Goal: Find contact information: Find contact information

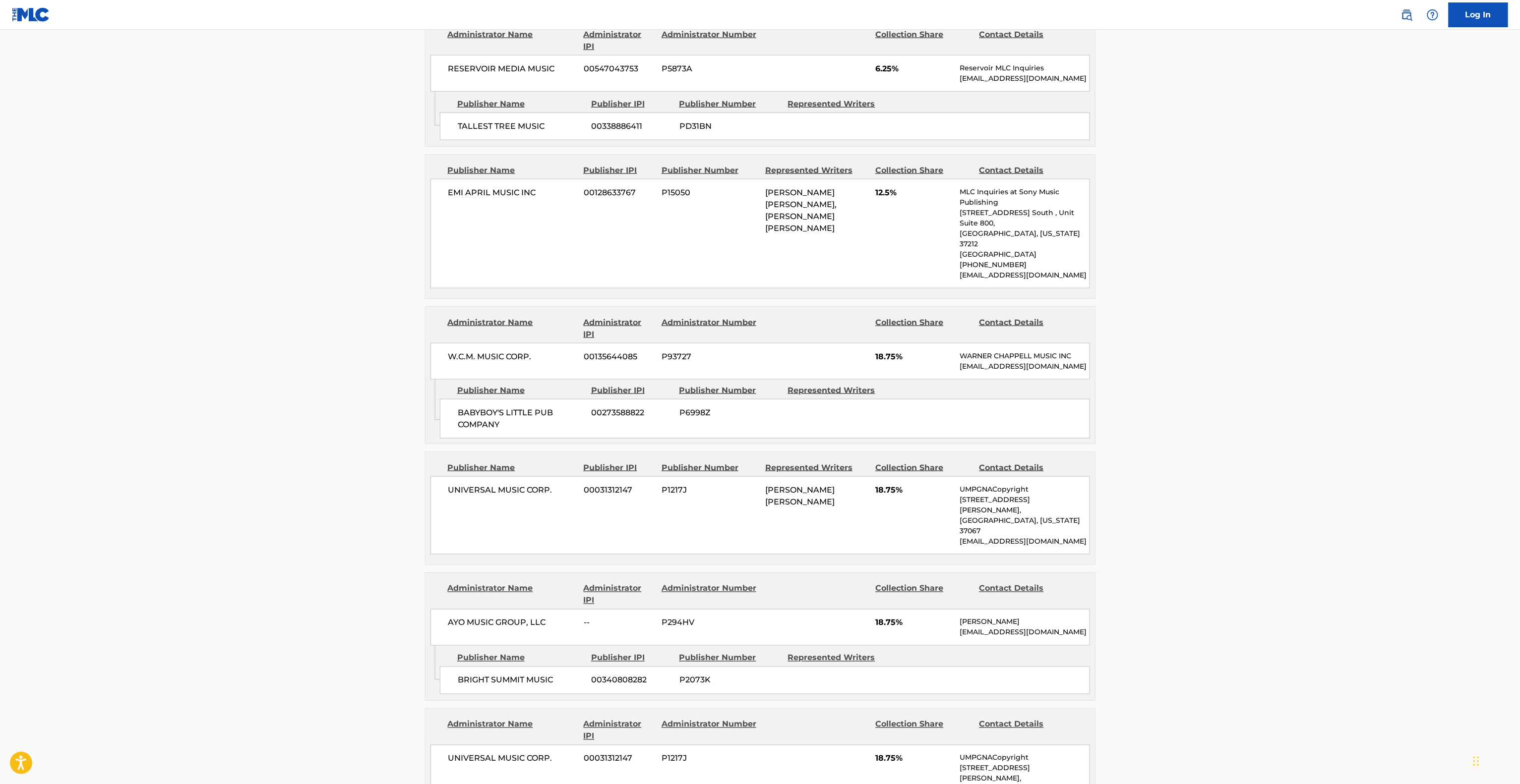
click at [674, 510] on div "UNIVERSAL MUSIC CORP. 00031312147 P1217J [PERSON_NAME] [PERSON_NAME] 18.75% UMP…" at bounding box center [760, 515] width 659 height 78
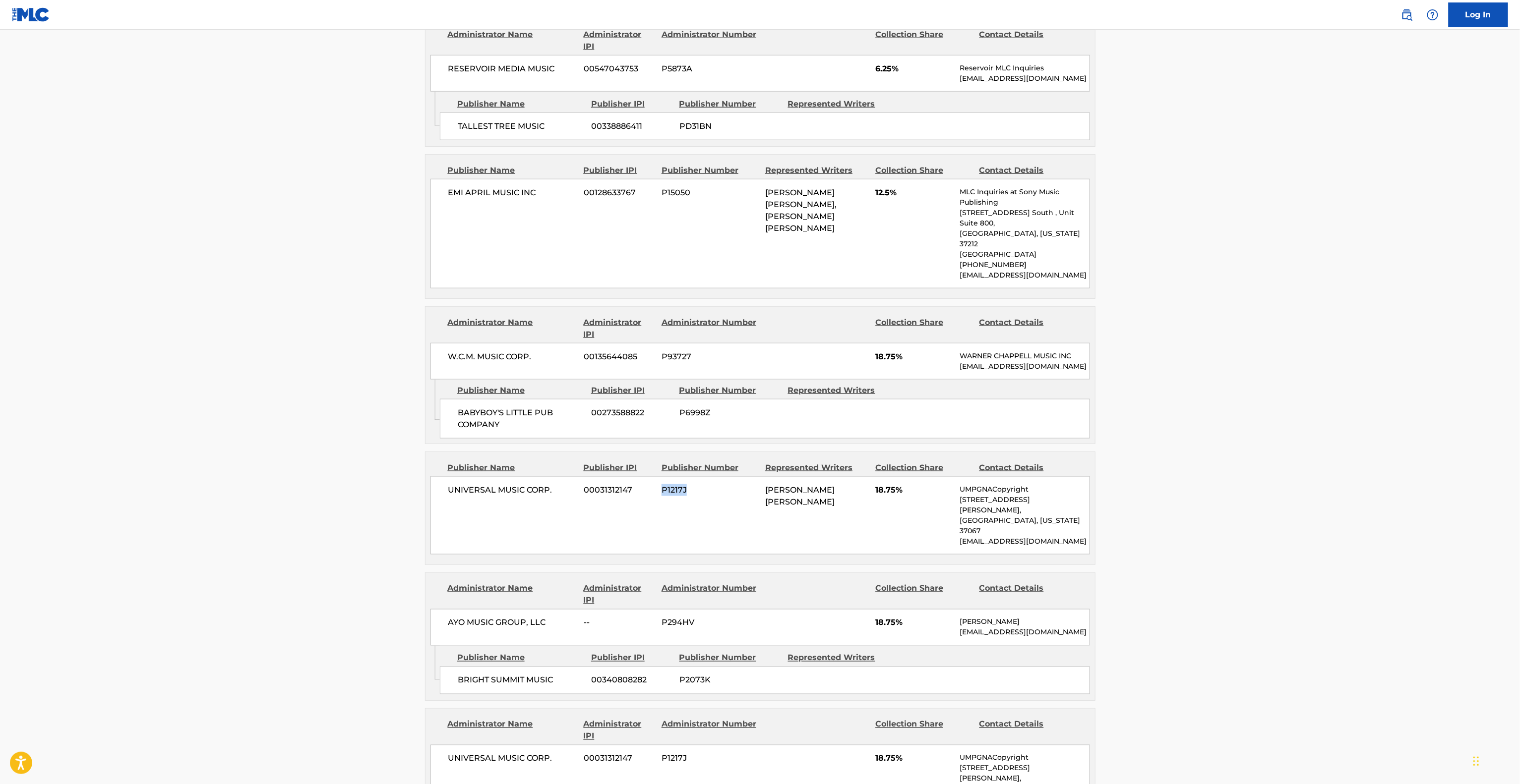
click at [674, 510] on div "UNIVERSAL MUSIC CORP. 00031312147 P1217J [PERSON_NAME] [PERSON_NAME] 18.75% UMP…" at bounding box center [760, 515] width 659 height 78
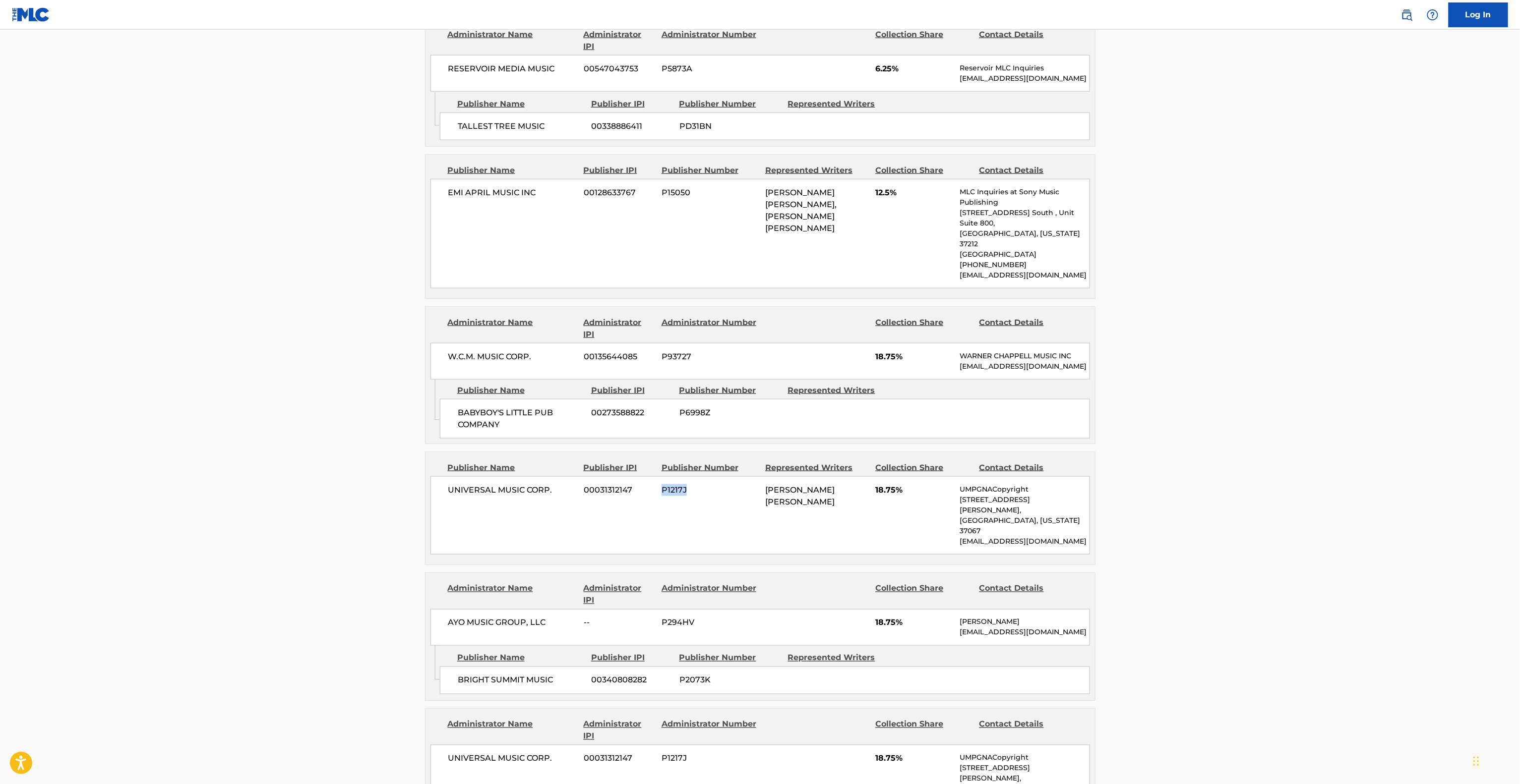
click at [674, 510] on div "UNIVERSAL MUSIC CORP. 00031312147 P1217J [PERSON_NAME] [PERSON_NAME] 18.75% UMP…" at bounding box center [760, 515] width 659 height 78
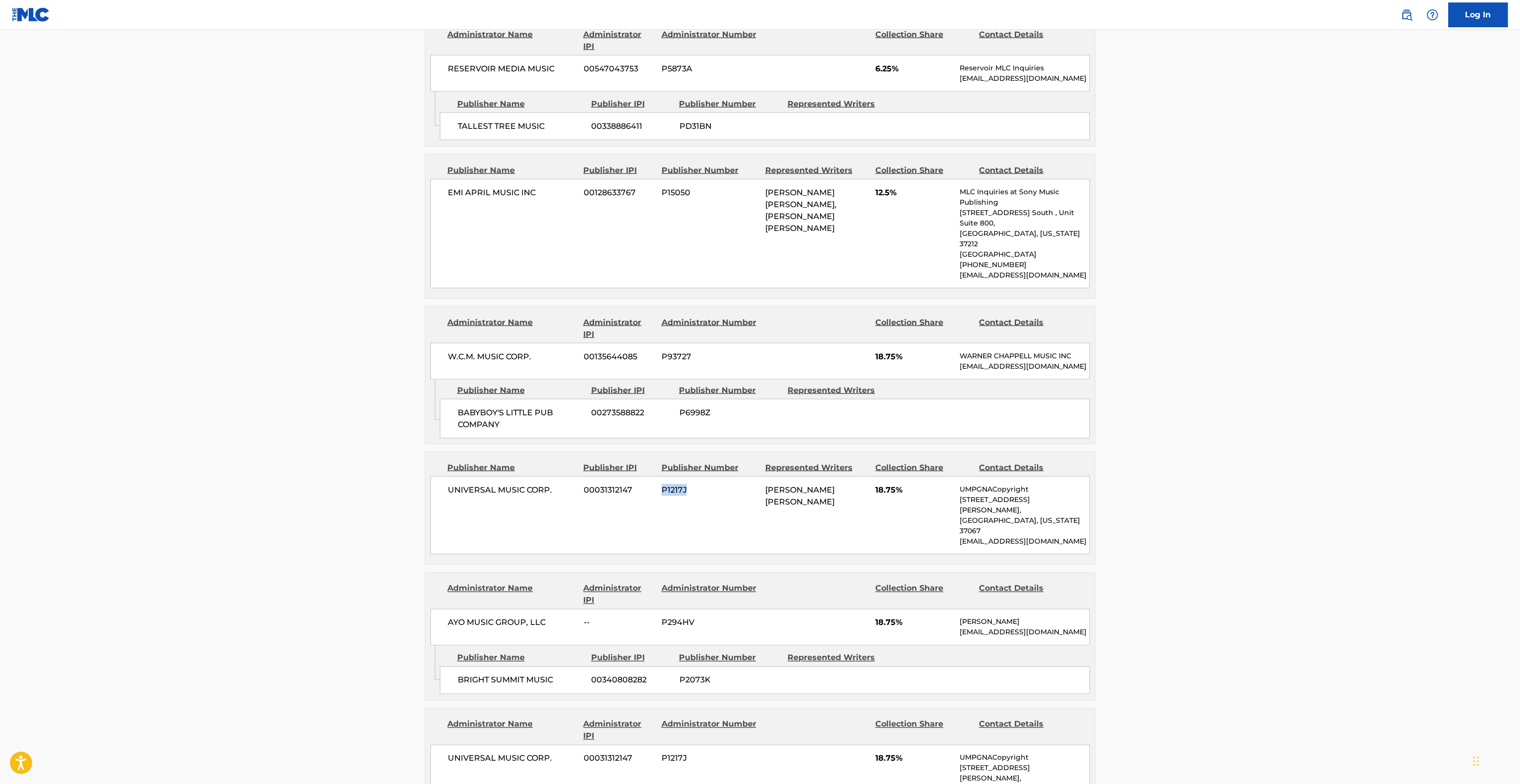
click at [674, 510] on div "UNIVERSAL MUSIC CORP. 00031312147 P1217J [PERSON_NAME] [PERSON_NAME] 18.75% UMP…" at bounding box center [760, 515] width 659 height 78
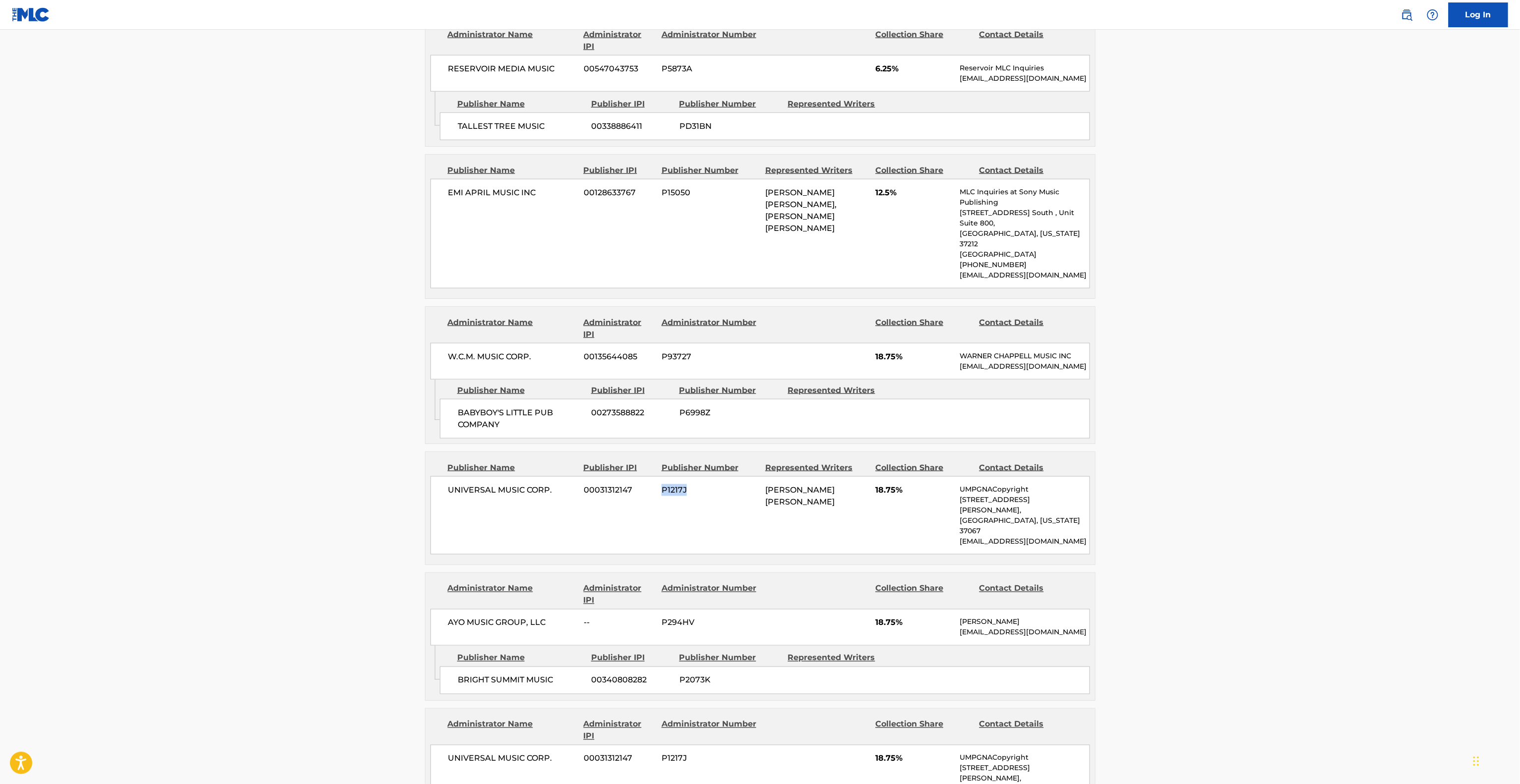
click at [674, 510] on div "UNIVERSAL MUSIC CORP. 00031312147 P1217J [PERSON_NAME] [PERSON_NAME] 18.75% UMP…" at bounding box center [760, 515] width 659 height 78
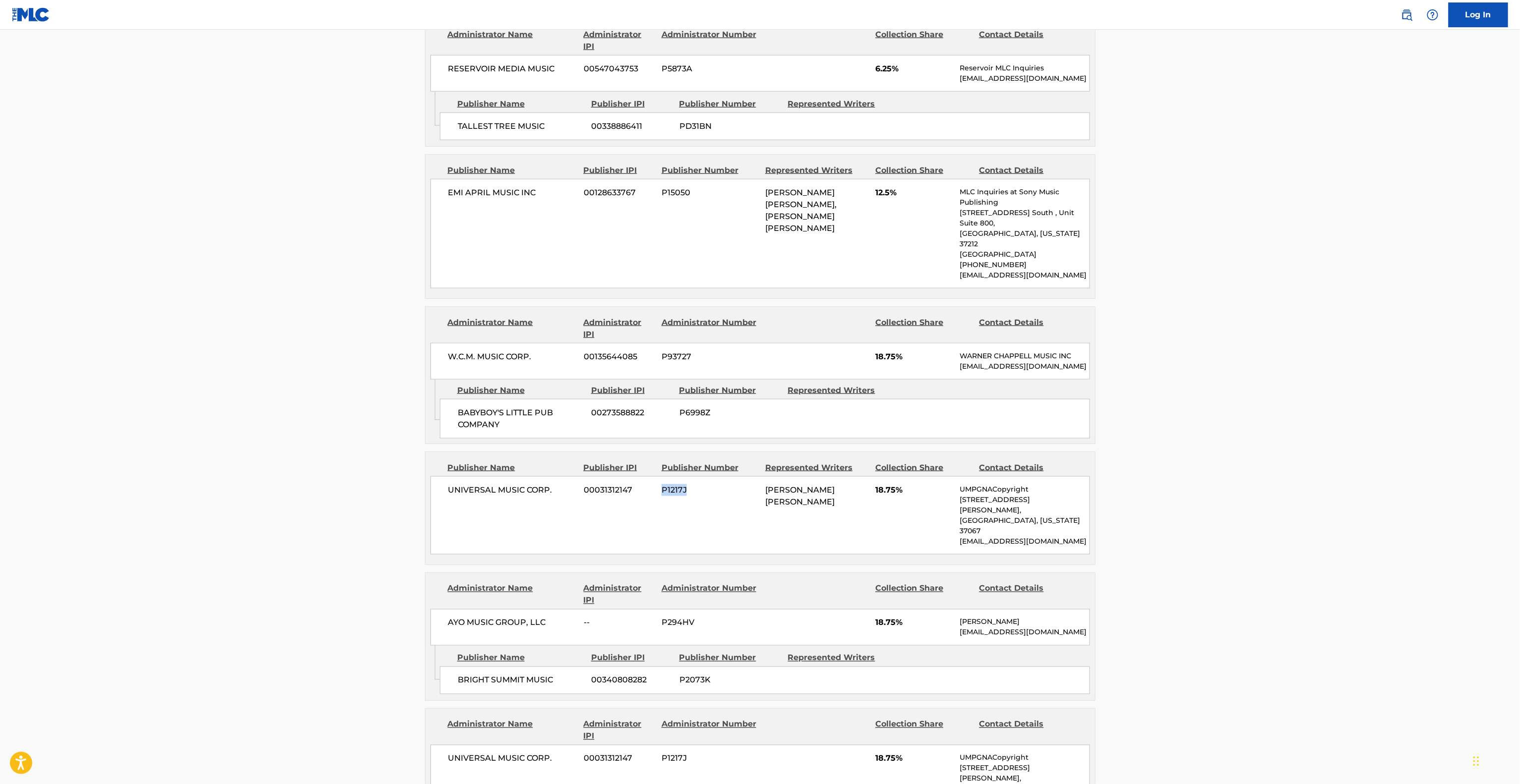
click at [674, 510] on div "UNIVERSAL MUSIC CORP. 00031312147 P1217J [PERSON_NAME] [PERSON_NAME] 18.75% UMP…" at bounding box center [760, 515] width 659 height 78
click at [770, 529] on div "UNIVERSAL MUSIC CORP. 00031312147 P1217J [PERSON_NAME] [PERSON_NAME] 18.75% UMP…" at bounding box center [760, 515] width 659 height 78
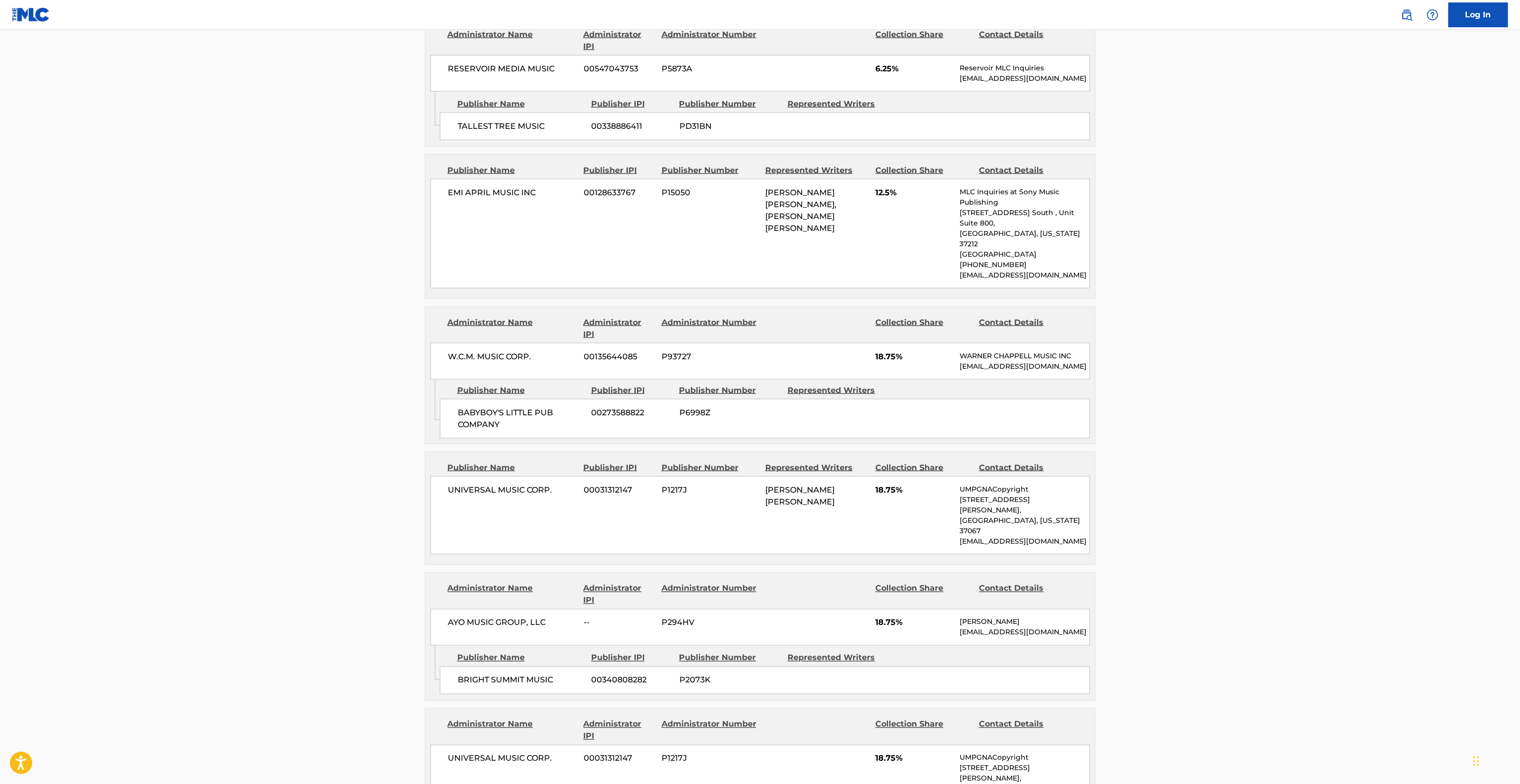
drag, startPoint x: 755, startPoint y: 549, endPoint x: 764, endPoint y: 532, distance: 19.2
click at [762, 537] on div "Publishers (7) Total shares: 100 % Publisher Name Publisher IPI Publisher Numbe…" at bounding box center [760, 394] width 671 height 987
drag, startPoint x: 715, startPoint y: 381, endPoint x: 700, endPoint y: 226, distance: 155.7
click at [694, 303] on div "Publishers (7) Total shares: 100 % Publisher Name Publisher IPI Publisher Numbe…" at bounding box center [760, 394] width 671 height 987
drag, startPoint x: 700, startPoint y: 226, endPoint x: 653, endPoint y: 86, distance: 147.7
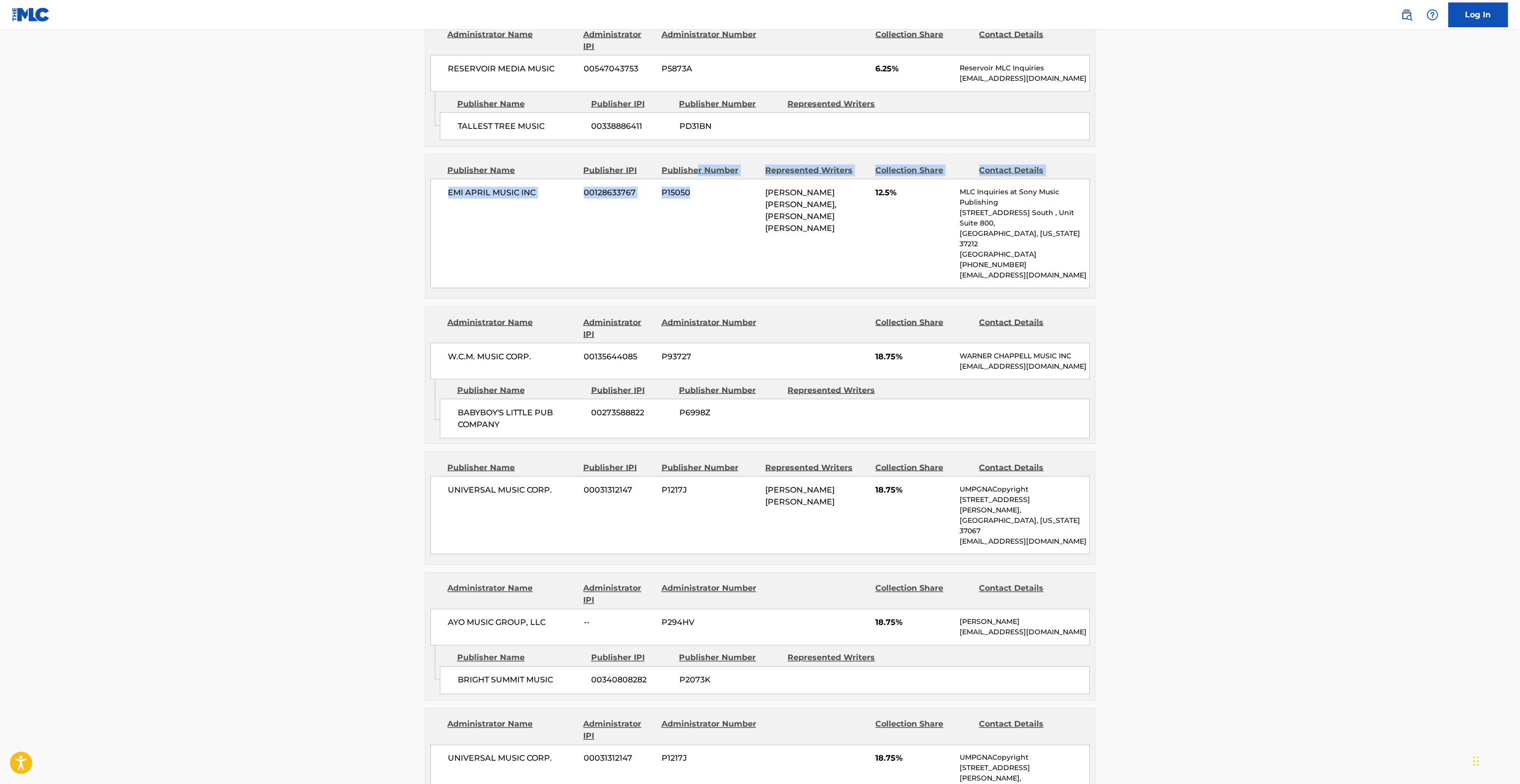
click at [680, 133] on div "Publishers (7) Total shares: 100 % Publisher Name Publisher IPI Publisher Numbe…" at bounding box center [760, 394] width 671 height 987
click at [1305, 485] on main "< Back to public search results Copy work link GIRLFRIEND (SAMPLES: "BROOKLYN Z…" at bounding box center [760, 304] width 1520 height 1937
drag, startPoint x: 1304, startPoint y: 485, endPoint x: 1296, endPoint y: 490, distance: 9.4
click at [1298, 490] on main "< Back to public search results Copy work link GIRLFRIEND (SAMPLES: "BROOKLYN Z…" at bounding box center [760, 304] width 1520 height 1937
click at [1294, 491] on main "< Back to public search results Copy work link GIRLFRIEND (SAMPLES: "BROOKLYN Z…" at bounding box center [760, 304] width 1520 height 1937
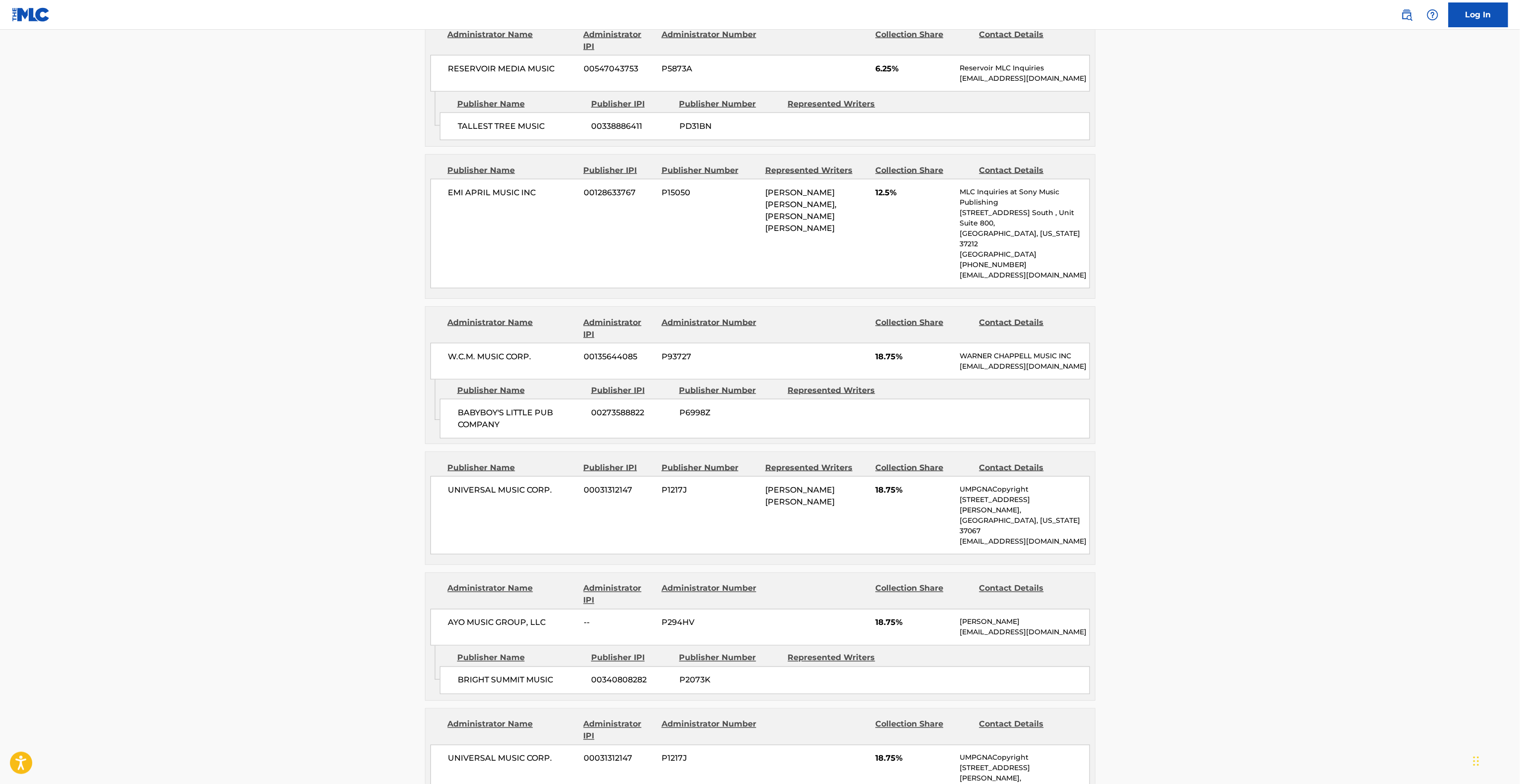
click at [1292, 492] on main "< Back to public search results Copy work link GIRLFRIEND (SAMPLES: "BROOKLYN Z…" at bounding box center [760, 304] width 1520 height 1937
click at [1288, 495] on main "< Back to public search results Copy work link GIRLFRIEND (SAMPLES: "BROOKLYN Z…" at bounding box center [760, 304] width 1520 height 1937
click at [1281, 500] on main "< Back to public search results Copy work link GIRLFRIEND (SAMPLES: "BROOKLYN Z…" at bounding box center [760, 304] width 1520 height 1937
drag, startPoint x: 1280, startPoint y: 500, endPoint x: 1277, endPoint y: 504, distance: 5.0
click at [1278, 504] on main "< Back to public search results Copy work link GIRLFRIEND (SAMPLES: "BROOKLYN Z…" at bounding box center [760, 304] width 1520 height 1937
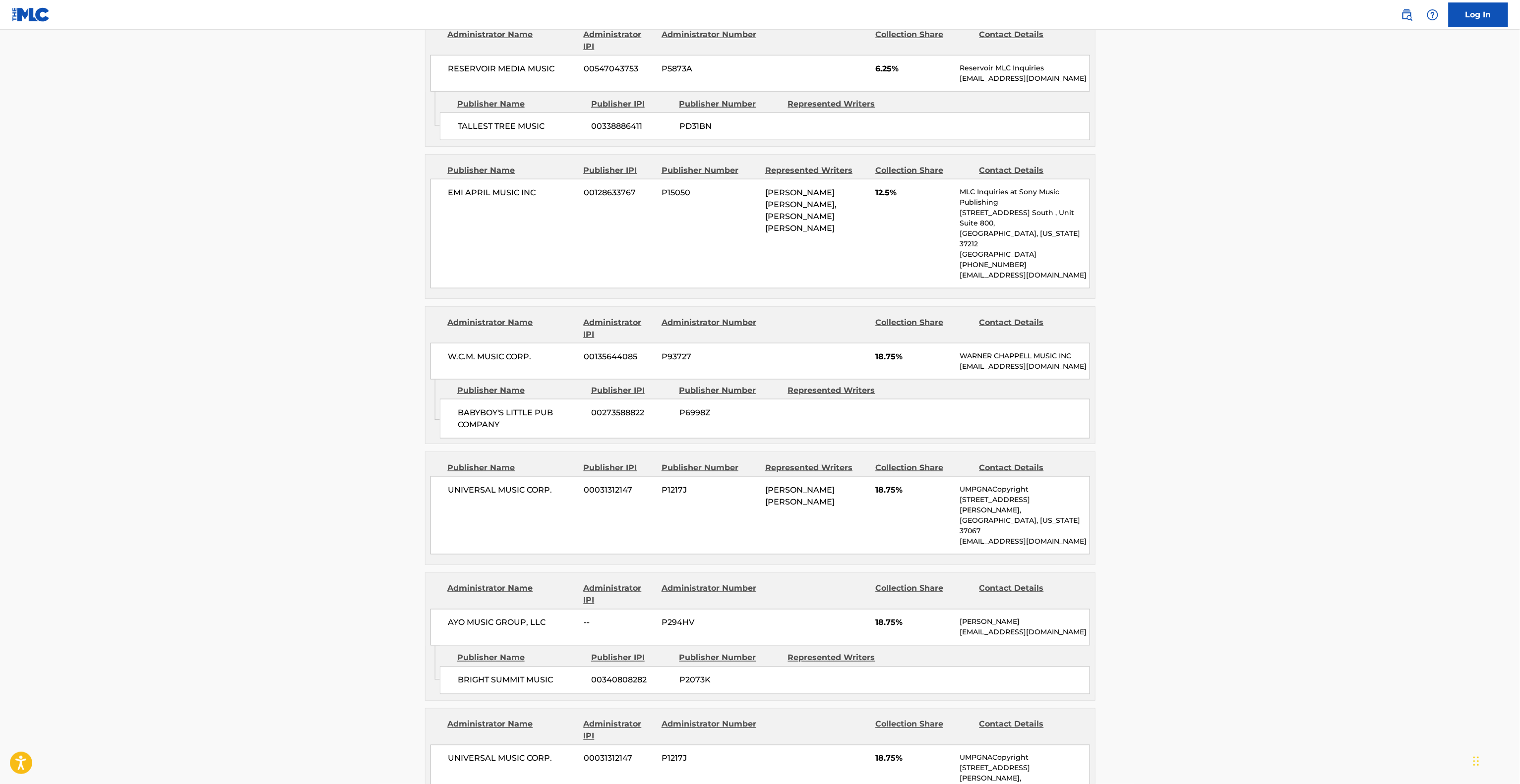
click at [1265, 535] on main "< Back to public search results Copy work link GIRLFRIEND (SAMPLES: "BROOKLYN Z…" at bounding box center [760, 304] width 1520 height 1937
click at [1265, 536] on main "< Back to public search results Copy work link GIRLFRIEND (SAMPLES: "BROOKLYN Z…" at bounding box center [760, 304] width 1520 height 1937
click at [1252, 583] on main "< Back to public search results Copy work link GIRLFRIEND (SAMPLES: "BROOKLYN Z…" at bounding box center [760, 304] width 1520 height 1937
click at [1284, 523] on main "< Back to public search results Copy work link GIRLFRIEND (SAMPLES: "BROOKLYN Z…" at bounding box center [760, 304] width 1520 height 1937
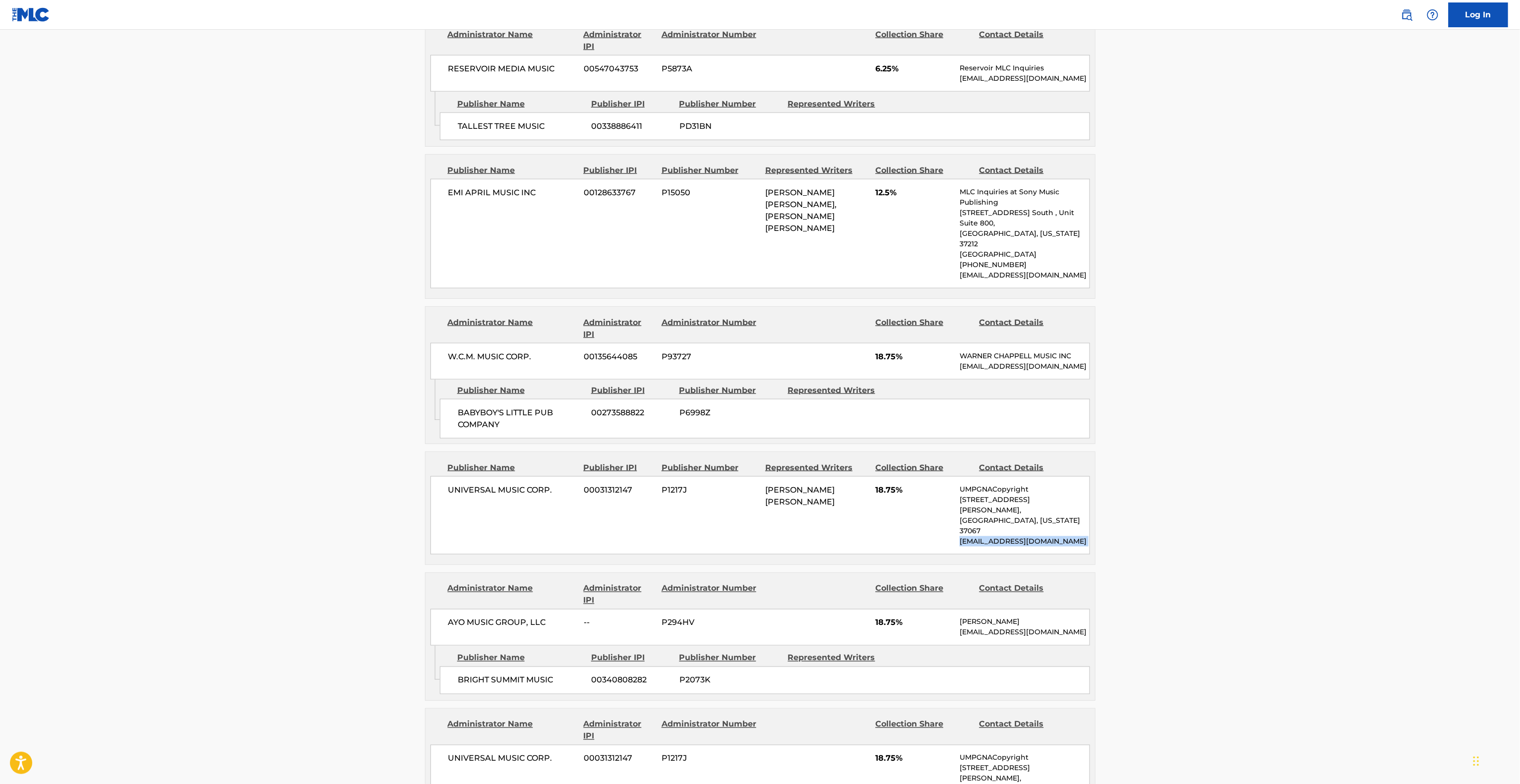
click at [1284, 523] on main "< Back to public search results Copy work link GIRLFRIEND (SAMPLES: "BROOKLYN Z…" at bounding box center [760, 304] width 1520 height 1937
click at [1283, 523] on main "< Back to public search results Copy work link GIRLFRIEND (SAMPLES: "BROOKLYN Z…" at bounding box center [760, 304] width 1520 height 1937
drag, startPoint x: 1283, startPoint y: 523, endPoint x: 1279, endPoint y: 527, distance: 5.7
click at [1280, 526] on main "< Back to public search results Copy work link GIRLFRIEND (SAMPLES: "BROOKLYN Z…" at bounding box center [760, 304] width 1520 height 1937
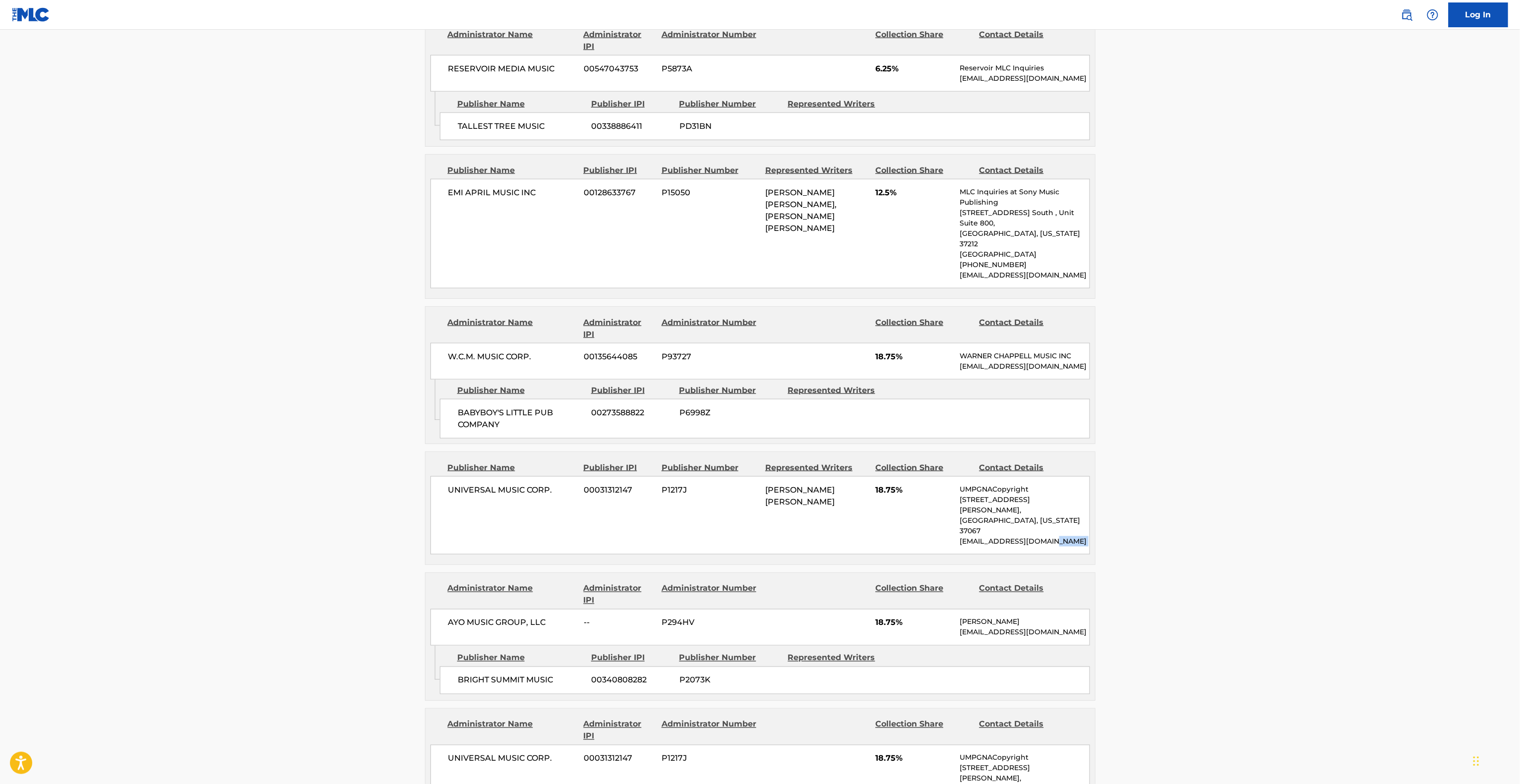
click at [1271, 531] on main "< Back to public search results Copy work link GIRLFRIEND (SAMPLES: "BROOKLYN Z…" at bounding box center [760, 304] width 1520 height 1937
click at [1271, 532] on main "< Back to public search results Copy work link GIRLFRIEND (SAMPLES: "BROOKLYN Z…" at bounding box center [760, 304] width 1520 height 1937
click at [1271, 533] on main "< Back to public search results Copy work link GIRLFRIEND (SAMPLES: "BROOKLYN Z…" at bounding box center [760, 304] width 1520 height 1937
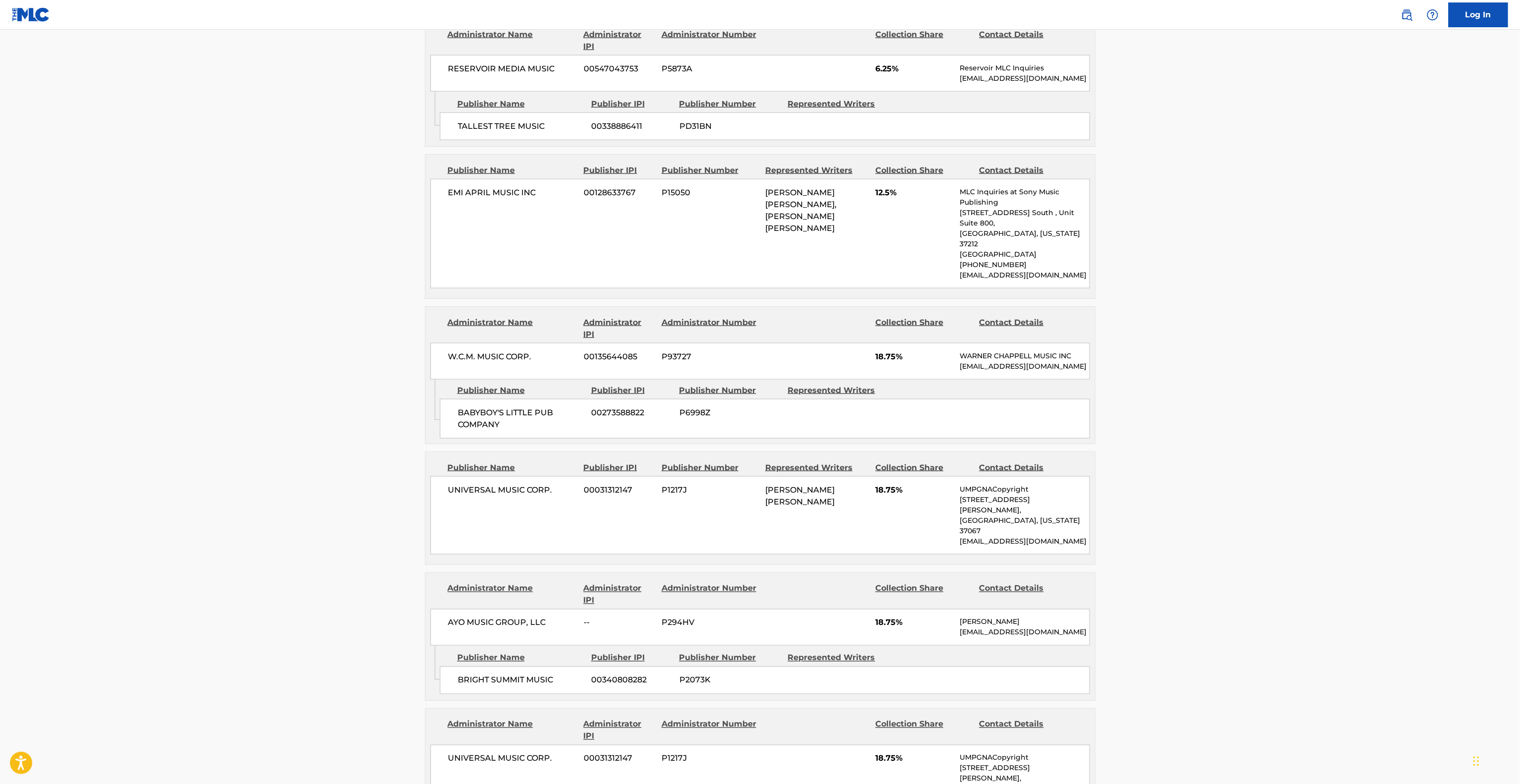
click at [1271, 533] on main "< Back to public search results Copy work link GIRLFRIEND (SAMPLES: "BROOKLYN Z…" at bounding box center [760, 304] width 1520 height 1937
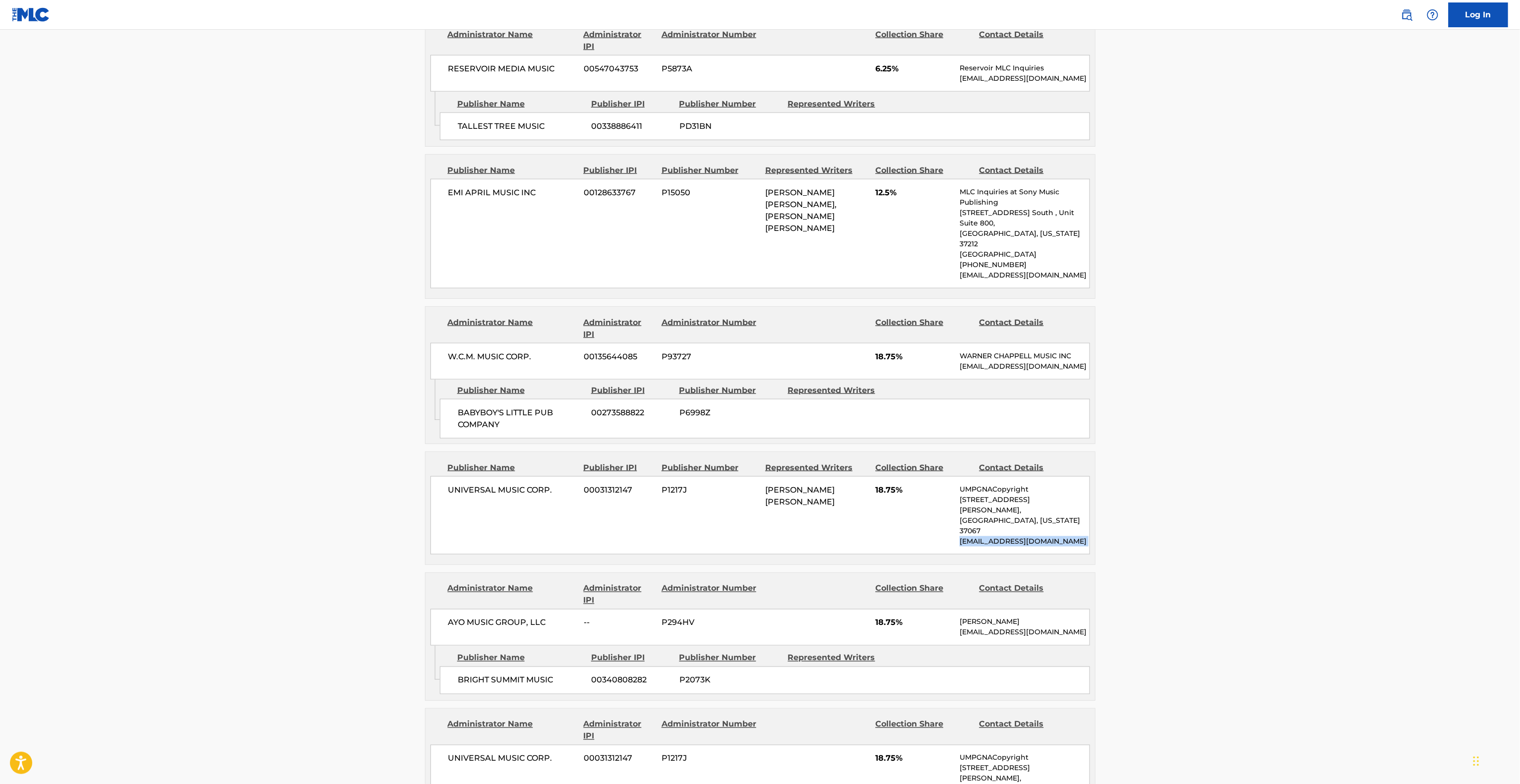
click at [1271, 533] on main "< Back to public search results Copy work link GIRLFRIEND (SAMPLES: "BROOKLYN Z…" at bounding box center [760, 304] width 1520 height 1937
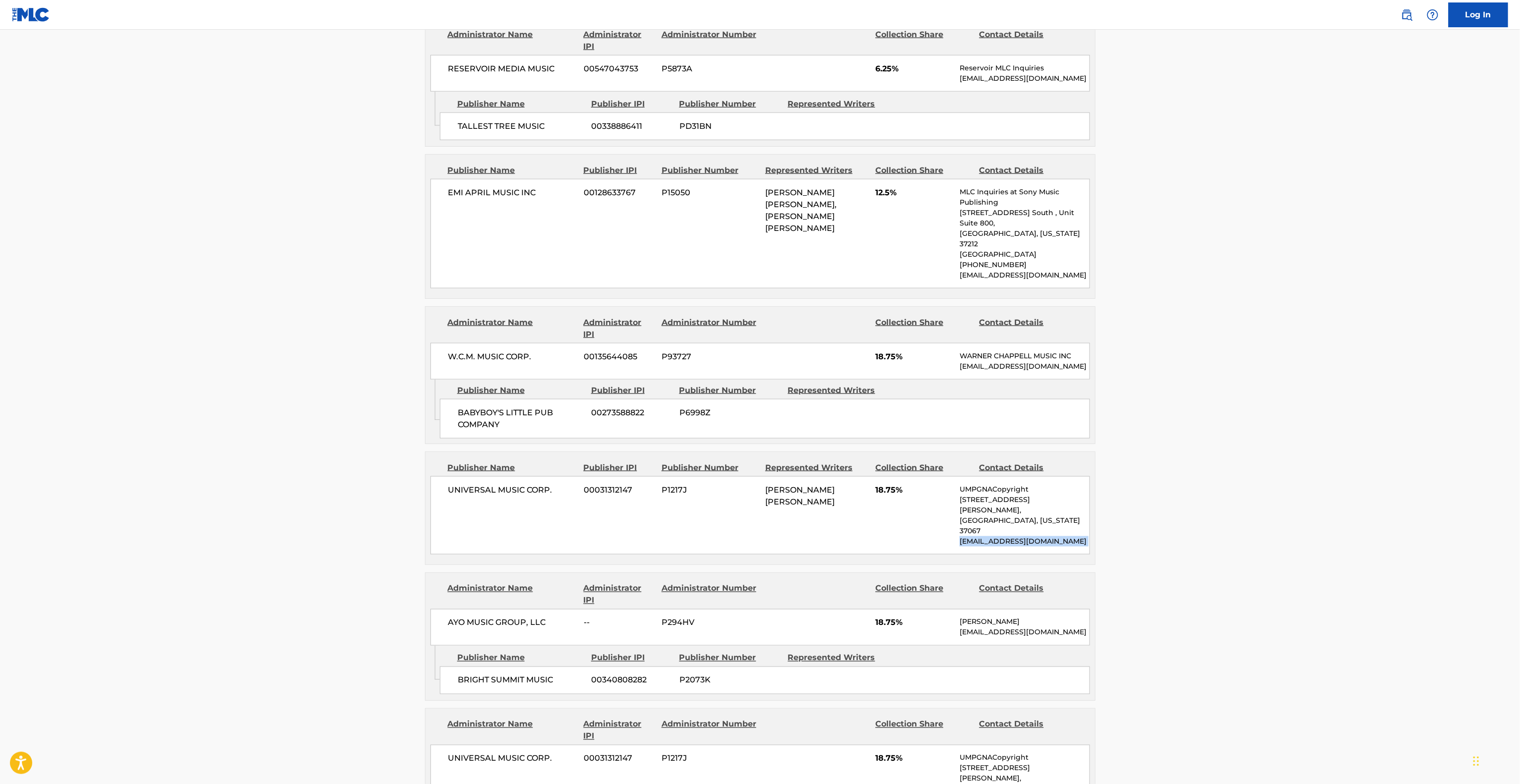
click at [1271, 533] on main "< Back to public search results Copy work link GIRLFRIEND (SAMPLES: "BROOKLYN Z…" at bounding box center [760, 304] width 1520 height 1937
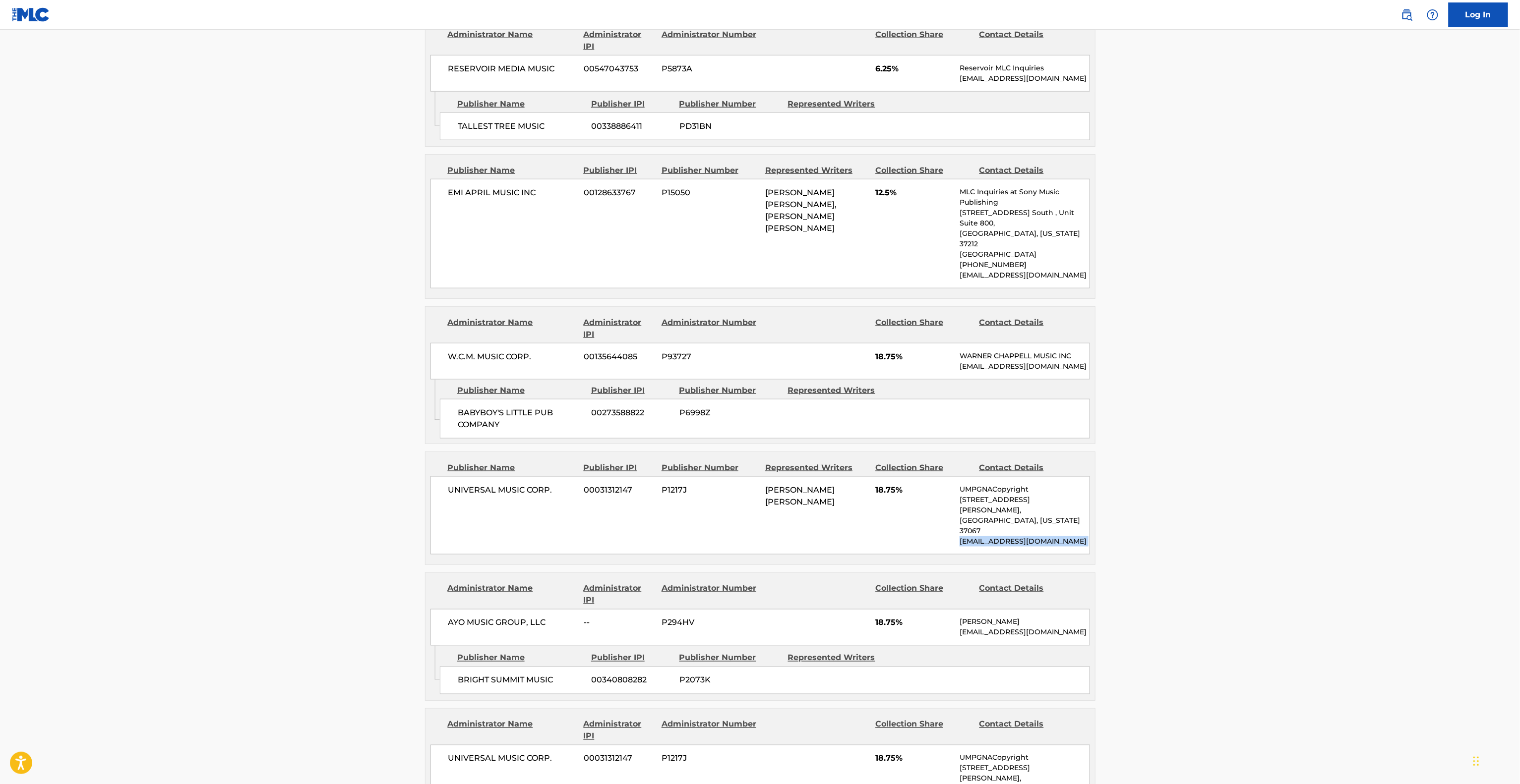
click at [1271, 533] on main "< Back to public search results Copy work link GIRLFRIEND (SAMPLES: "BROOKLYN Z…" at bounding box center [760, 304] width 1520 height 1937
click at [1271, 535] on main "< Back to public search results Copy work link GIRLFRIEND (SAMPLES: "BROOKLYN Z…" at bounding box center [760, 304] width 1520 height 1937
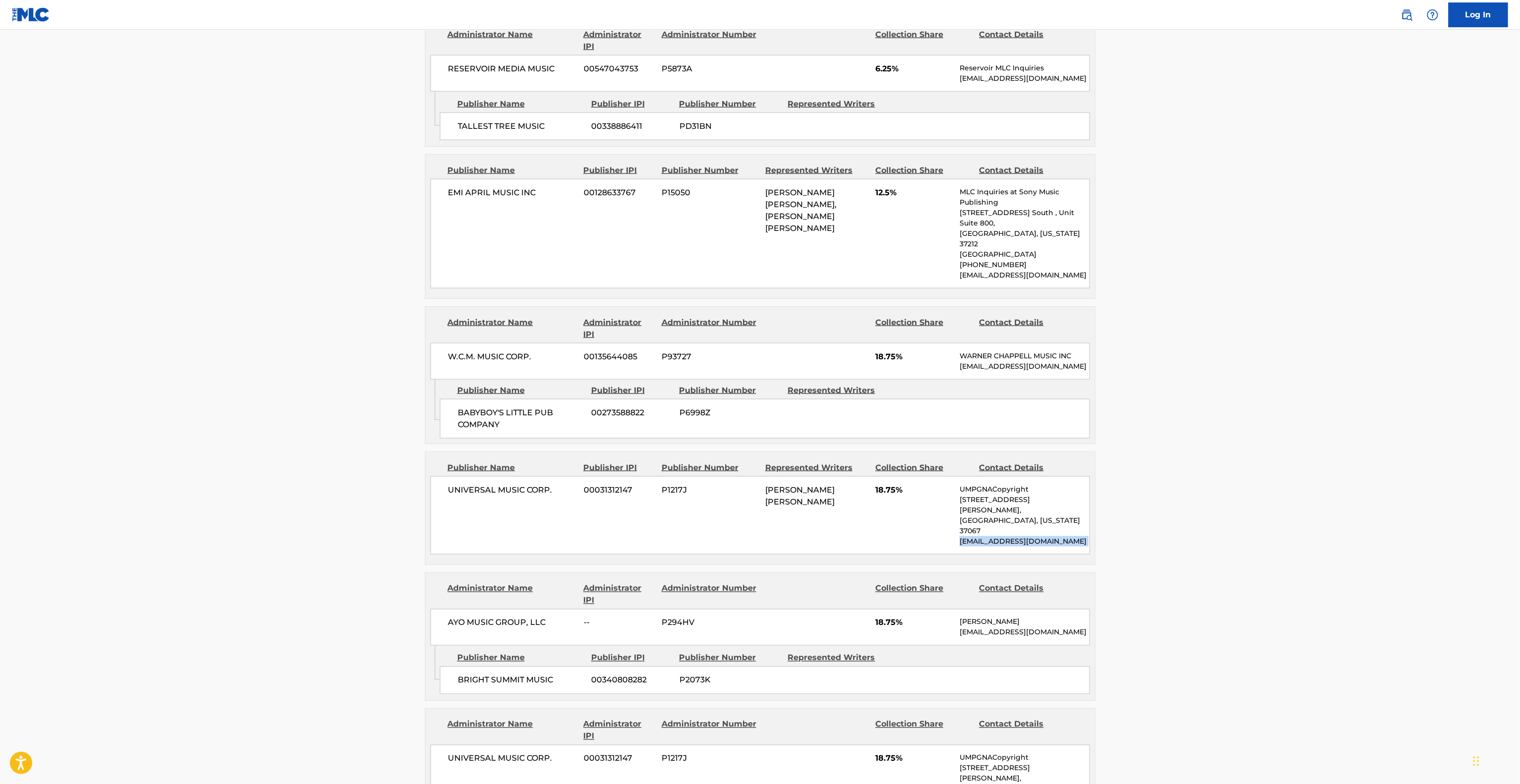
click at [1271, 535] on main "< Back to public search results Copy work link GIRLFRIEND (SAMPLES: "BROOKLYN Z…" at bounding box center [760, 304] width 1520 height 1937
click at [1271, 536] on main "< Back to public search results Copy work link GIRLFRIEND (SAMPLES: "BROOKLYN Z…" at bounding box center [760, 304] width 1520 height 1937
click at [1273, 536] on main "< Back to public search results Copy work link GIRLFRIEND (SAMPLES: "BROOKLYN Z…" at bounding box center [760, 304] width 1520 height 1937
click at [1269, 483] on main "< Back to public search results Copy work link GIRLFRIEND (SAMPLES: "BROOKLYN Z…" at bounding box center [760, 304] width 1520 height 1937
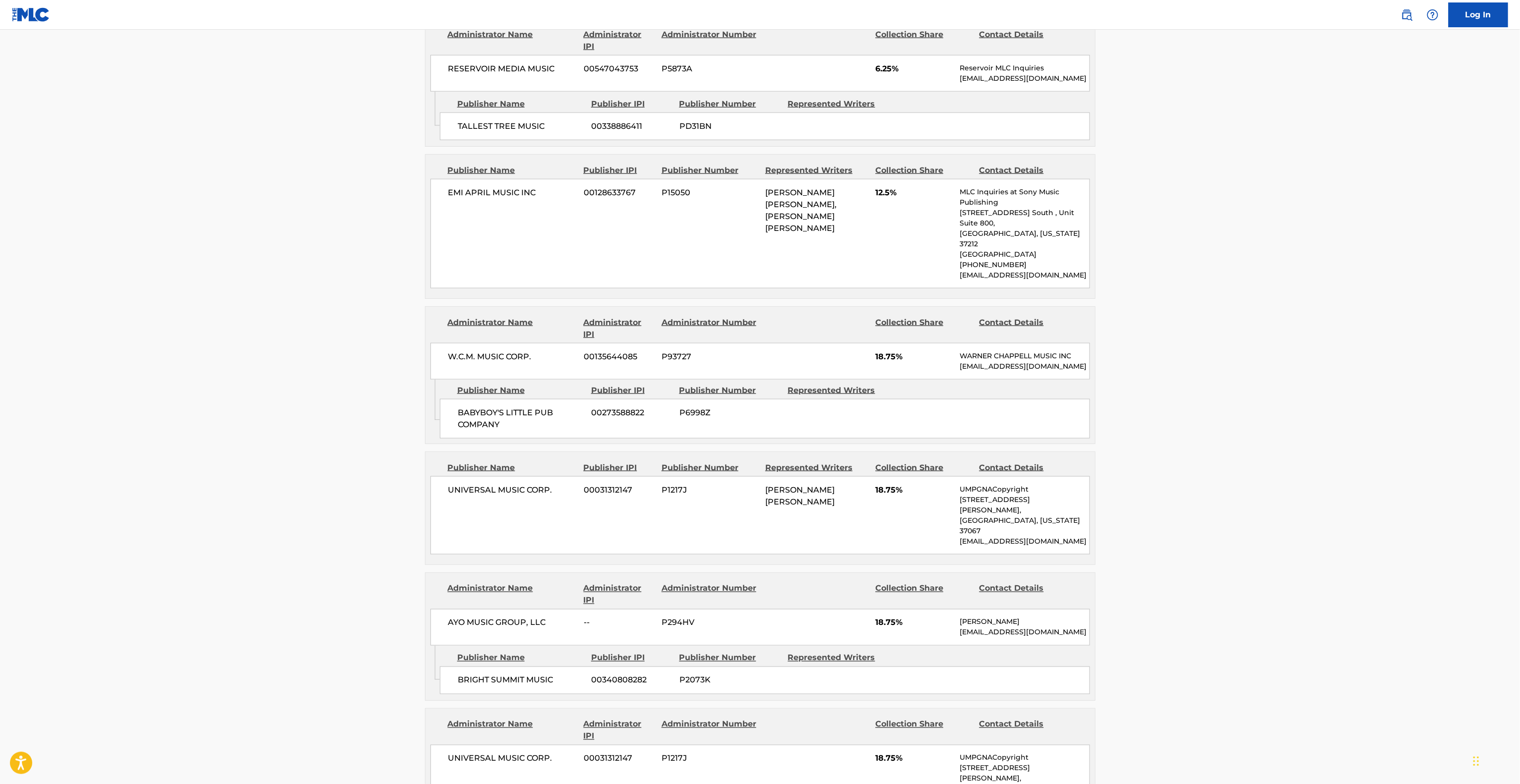
click at [1269, 483] on main "< Back to public search results Copy work link GIRLFRIEND (SAMPLES: "BROOKLYN Z…" at bounding box center [760, 304] width 1520 height 1937
click at [1269, 483] on main "< Back to public search results Copy work link GIRLFRIEND (SAMPLES: "BROOKLYN Z…" at bounding box center [760, 304] width 1520 height 1937
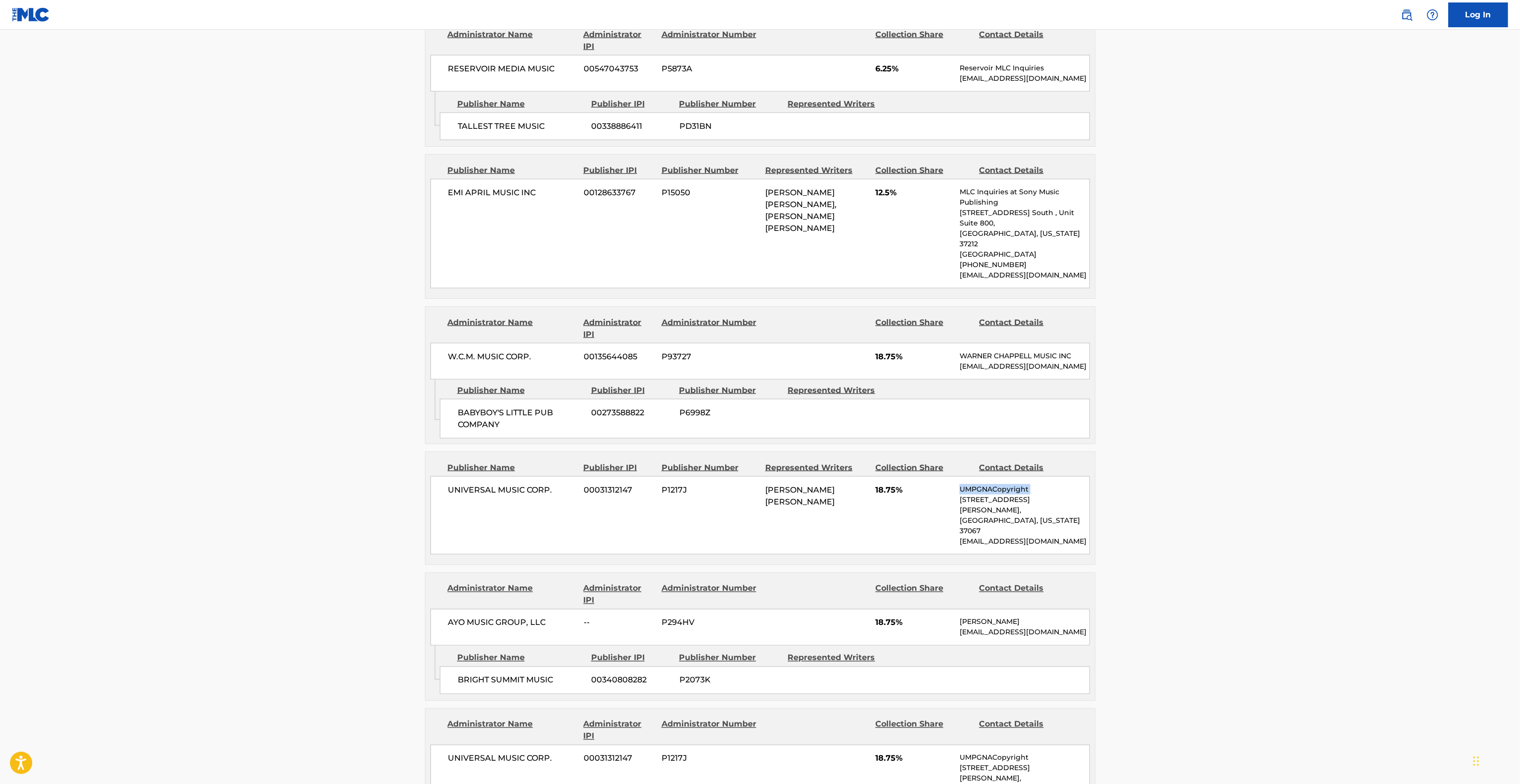
click at [1269, 483] on main "< Back to public search results Copy work link GIRLFRIEND (SAMPLES: "BROOKLYN Z…" at bounding box center [760, 304] width 1520 height 1937
click at [1267, 483] on main "< Back to public search results Copy work link GIRLFRIEND (SAMPLES: "BROOKLYN Z…" at bounding box center [760, 304] width 1520 height 1937
click at [1266, 484] on main "< Back to public search results Copy work link GIRLFRIEND (SAMPLES: "BROOKLYN Z…" at bounding box center [760, 304] width 1520 height 1937
click at [1262, 483] on main "< Back to public search results Copy work link GIRLFRIEND (SAMPLES: "BROOKLYN Z…" at bounding box center [760, 304] width 1520 height 1937
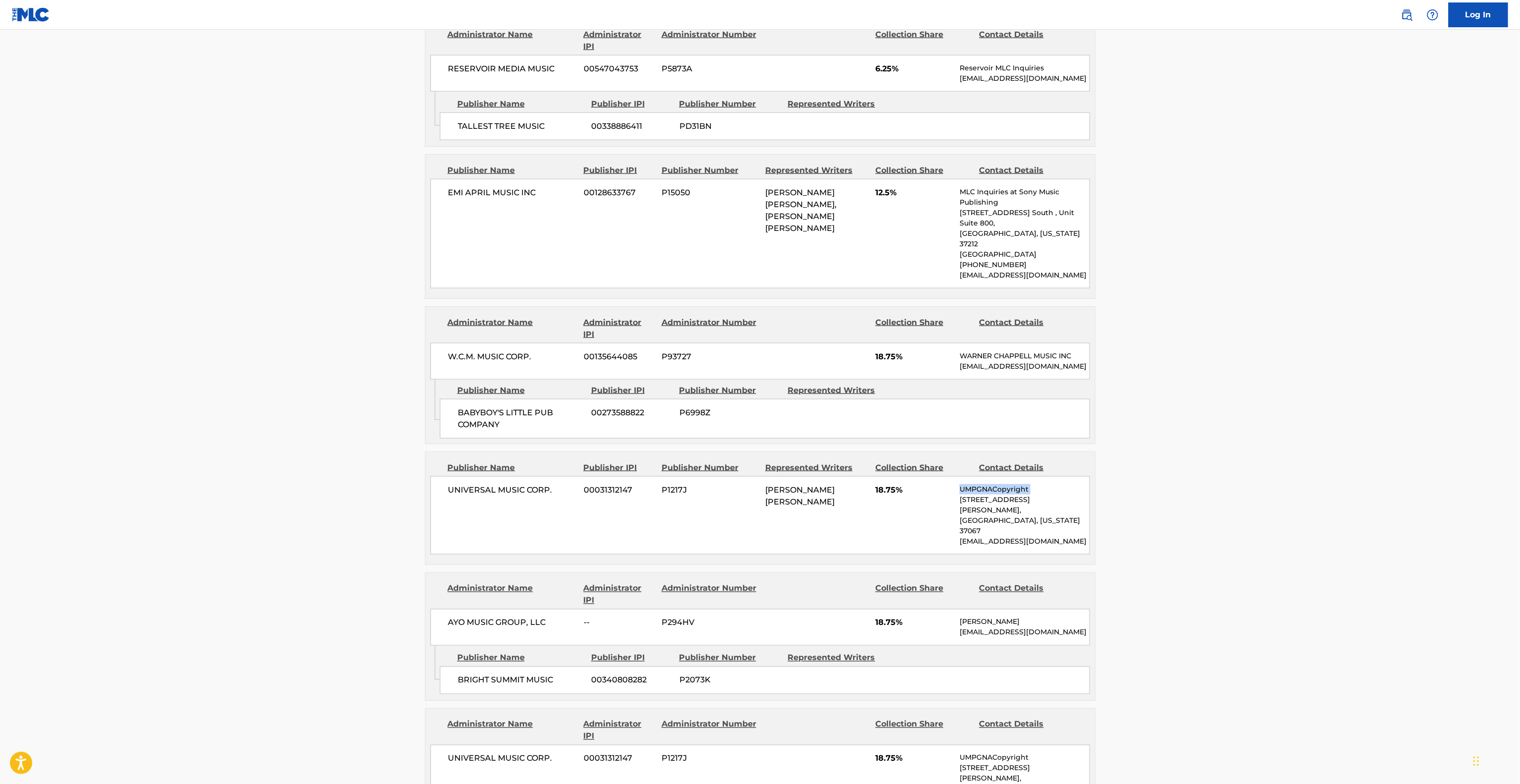
drag, startPoint x: 1262, startPoint y: 483, endPoint x: 1262, endPoint y: 489, distance: 6.0
click at [1262, 486] on main "< Back to public search results Copy work link GIRLFRIEND (SAMPLES: "BROOKLYN Z…" at bounding box center [760, 304] width 1520 height 1937
